Goal: Transaction & Acquisition: Purchase product/service

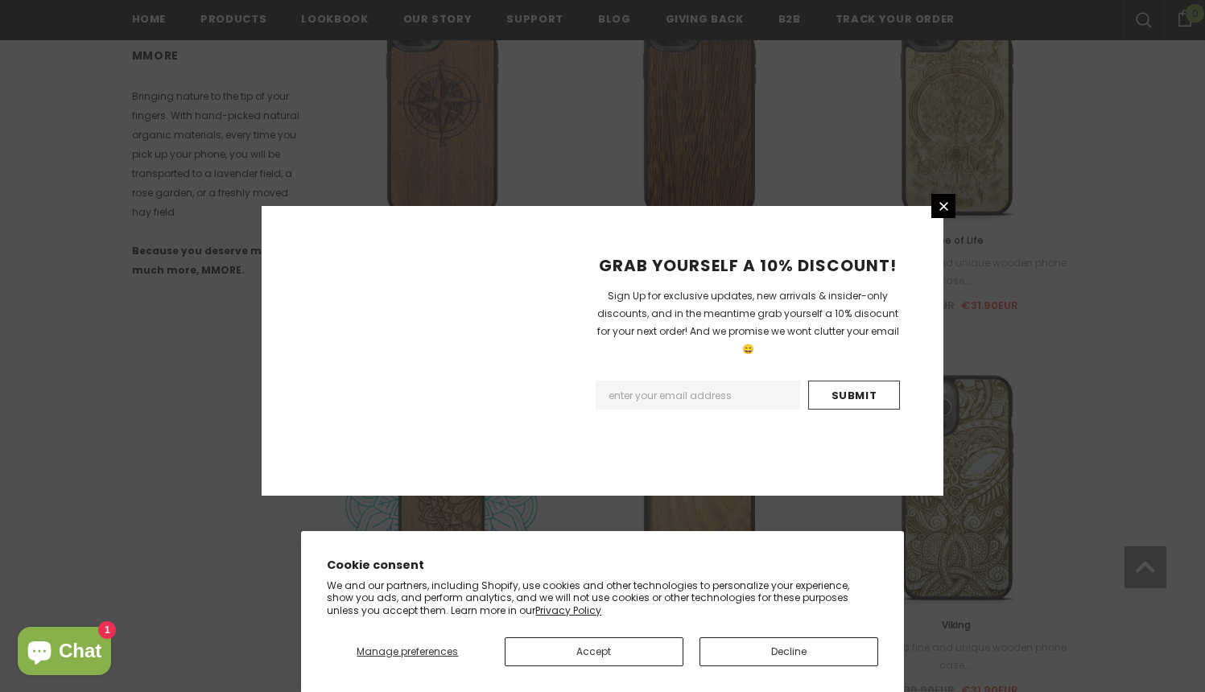
scroll to position [1853, 0]
